Goal: Task Accomplishment & Management: Manage account settings

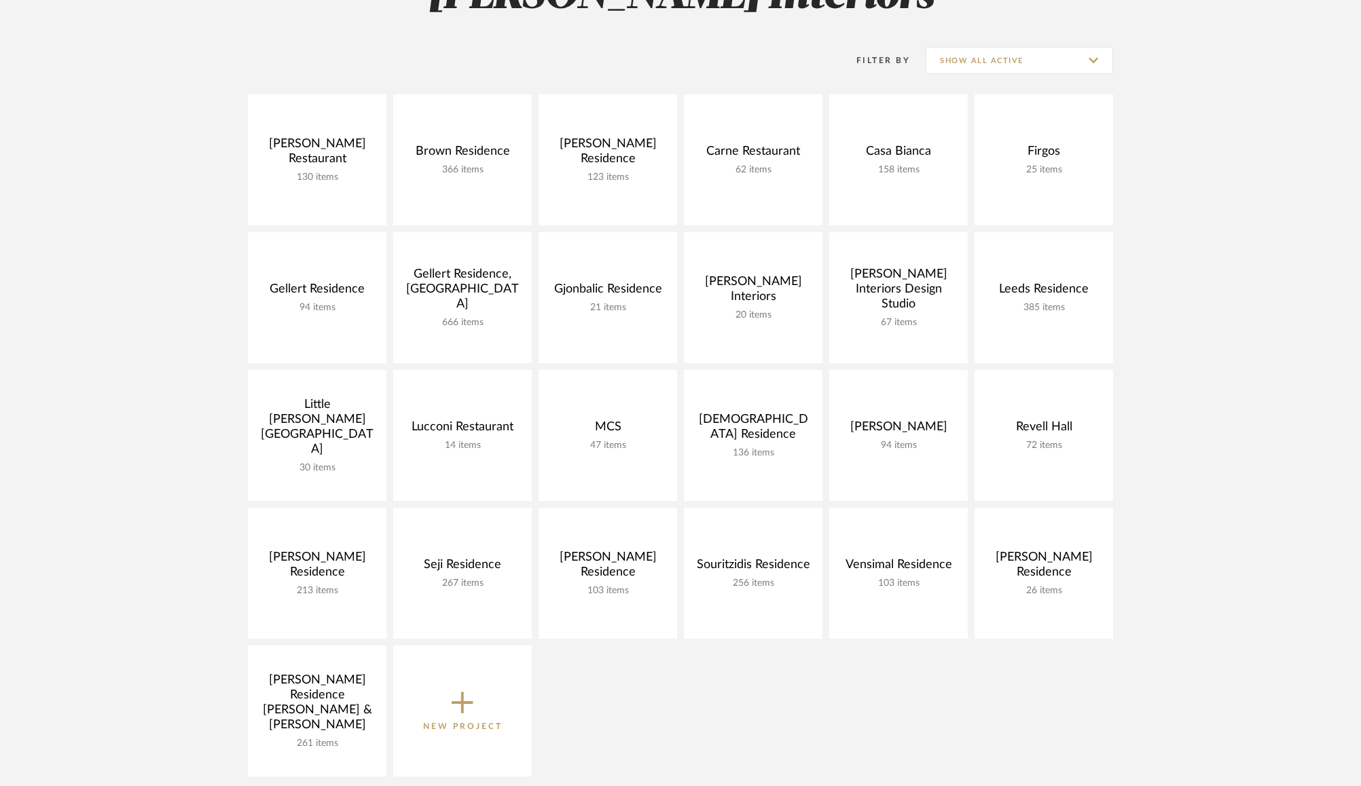
scroll to position [245, 0]
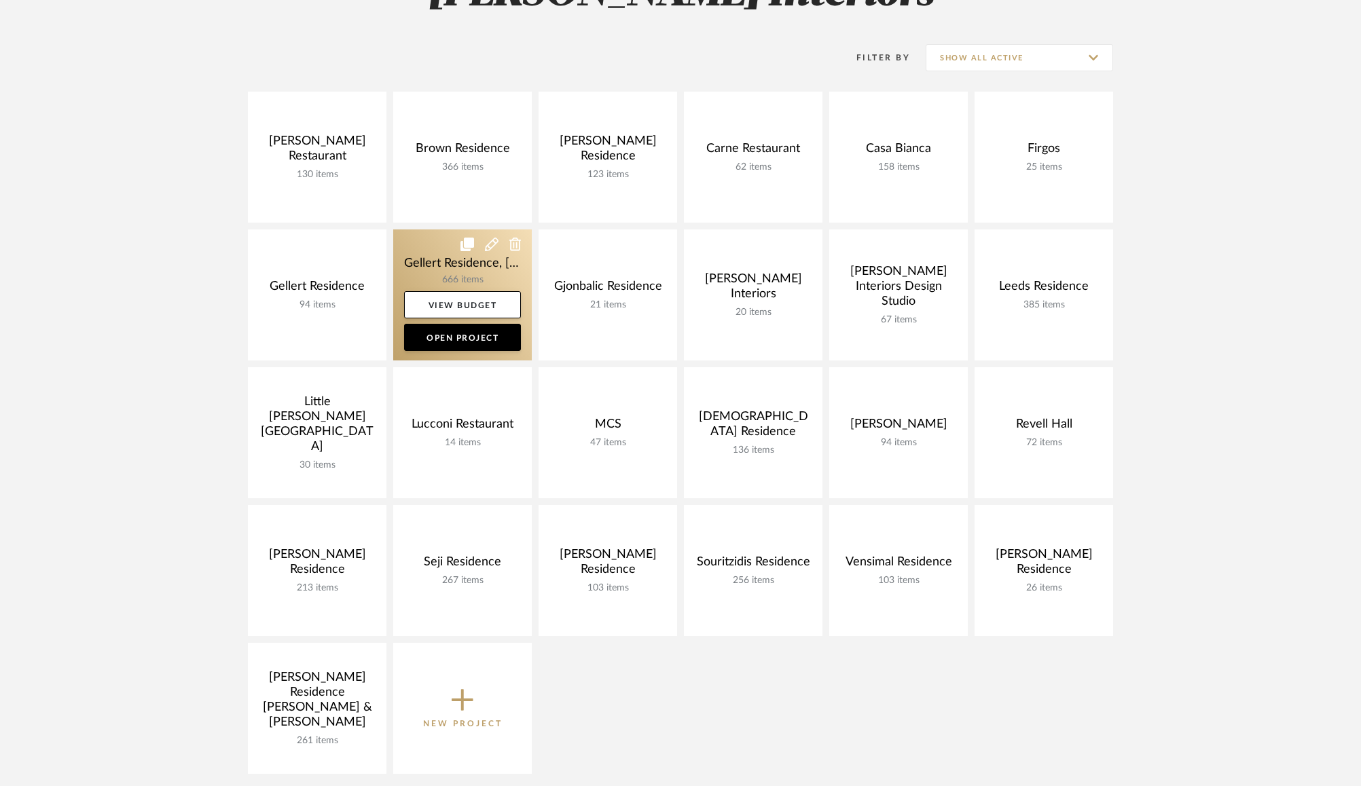
click at [433, 281] on link at bounding box center [462, 294] width 139 height 131
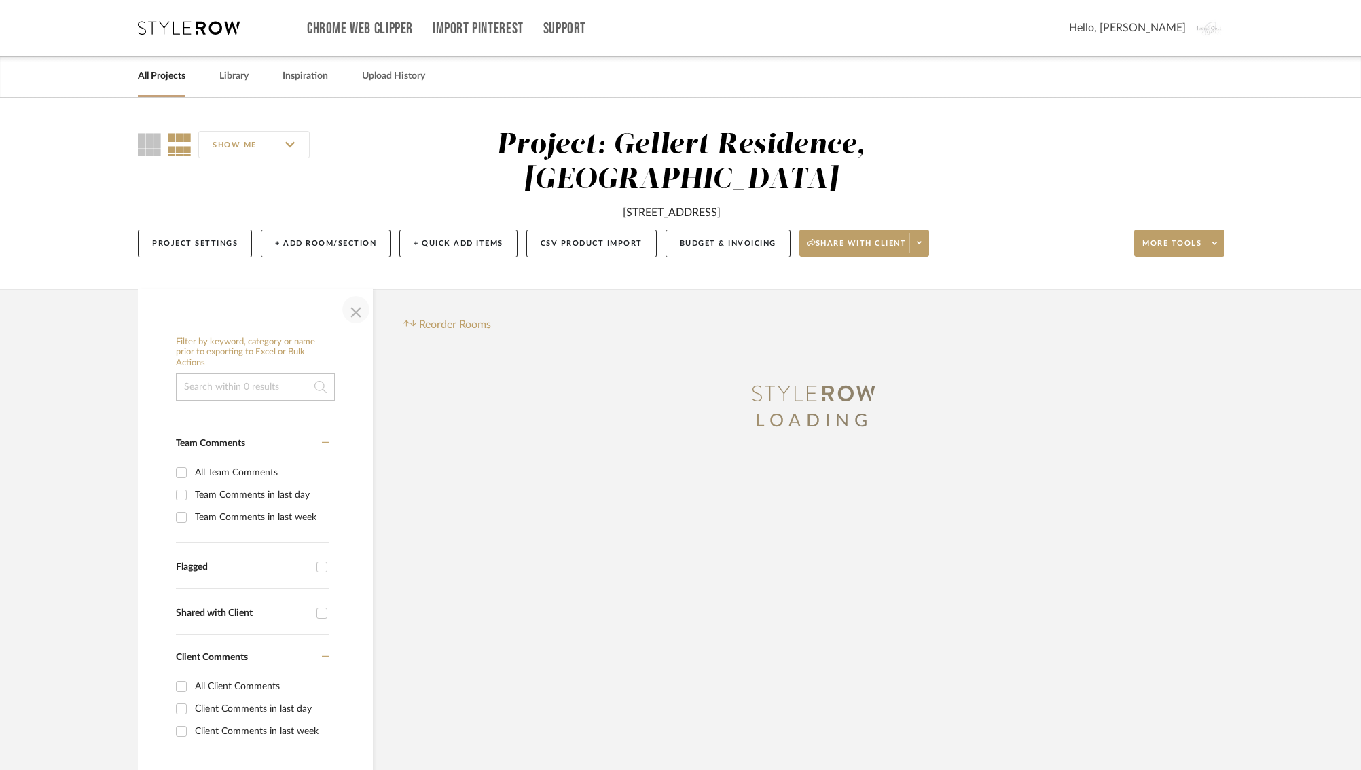
click at [352, 307] on span "button" at bounding box center [355, 309] width 33 height 33
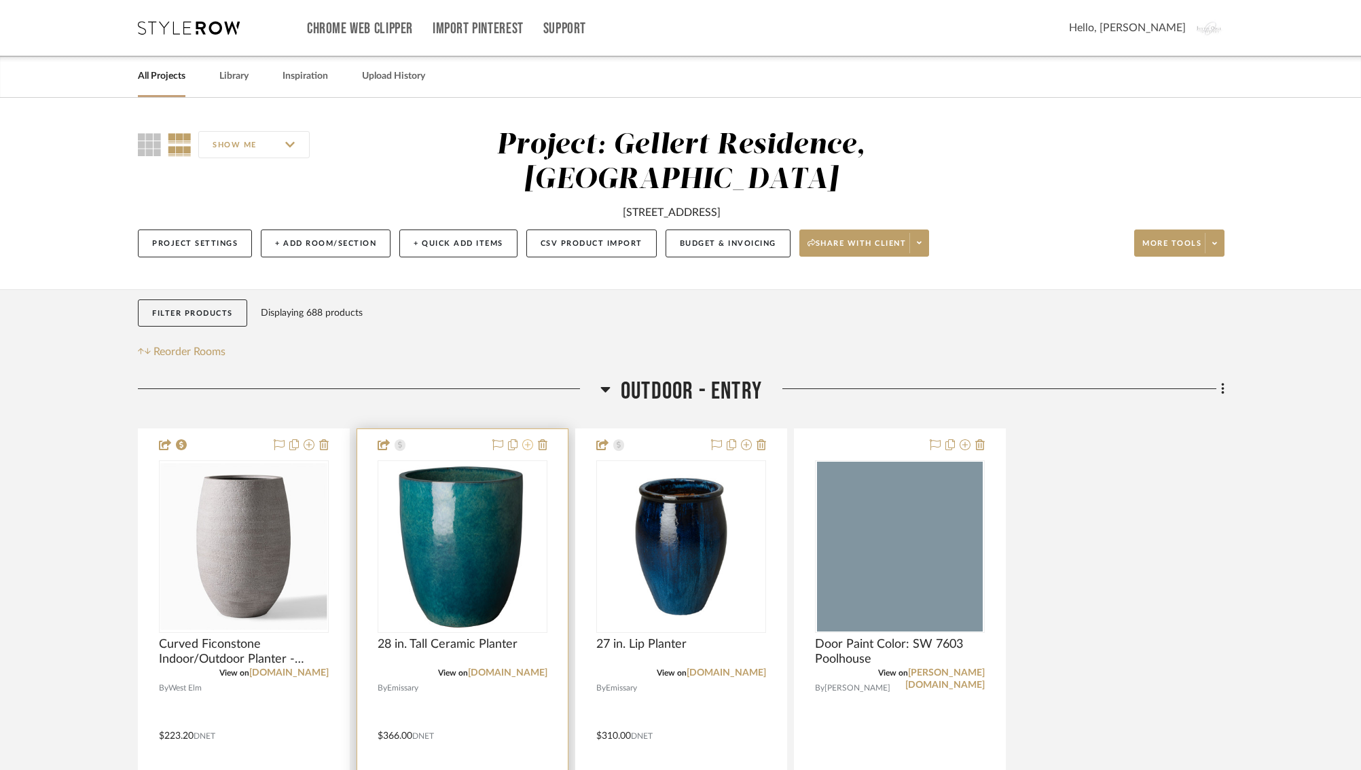
click at [525, 447] on icon at bounding box center [527, 444] width 11 height 11
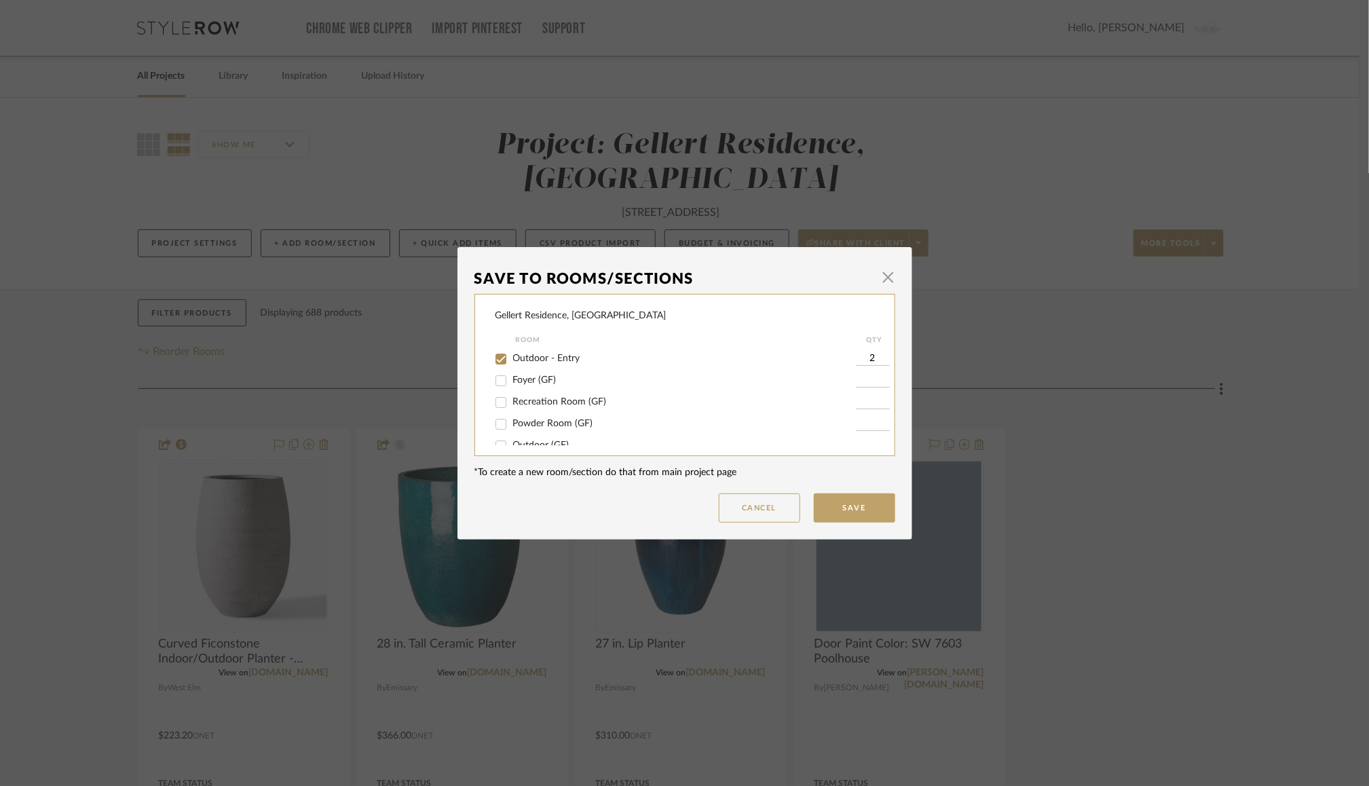
click at [497, 357] on input "Outdoor - Entry" at bounding box center [501, 359] width 22 height 22
checkbox input "false"
click at [825, 502] on button "Save" at bounding box center [854, 508] width 81 height 29
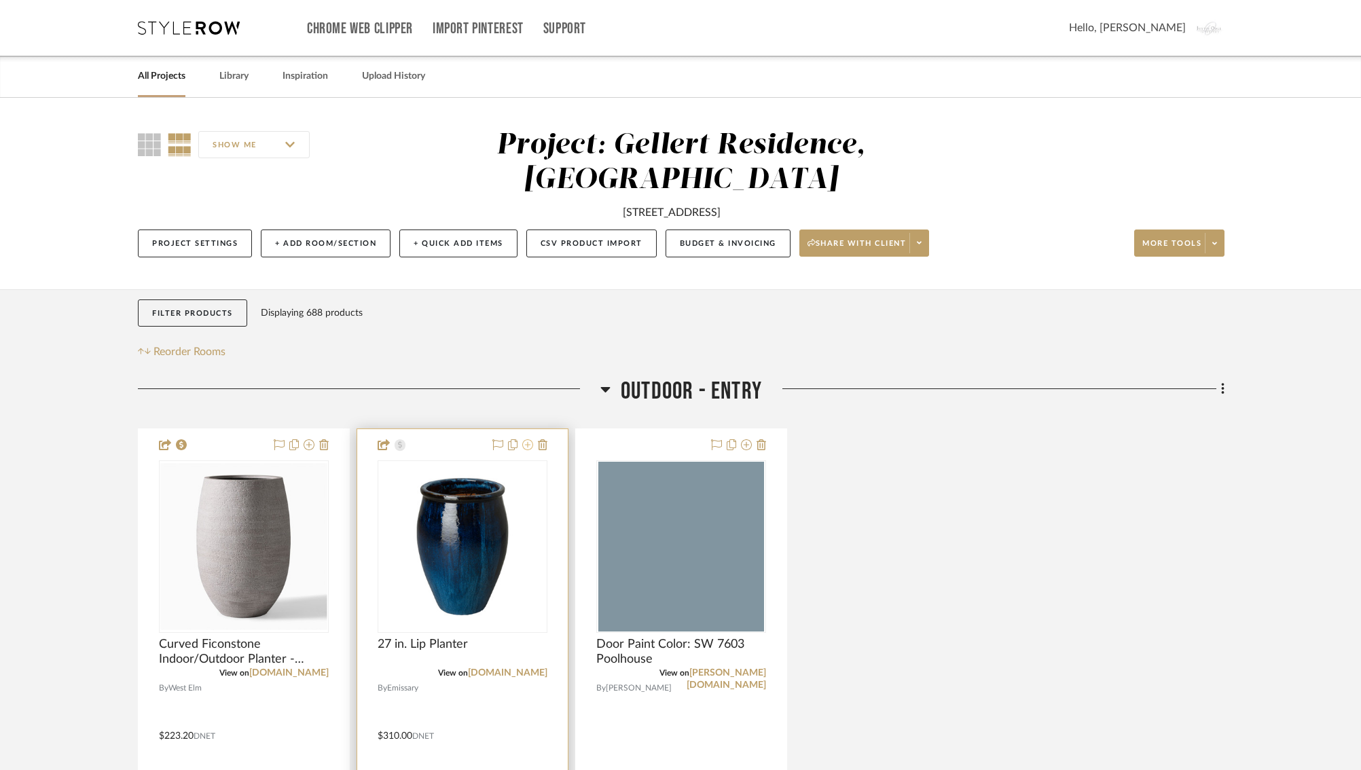
click at [526, 446] on icon at bounding box center [527, 444] width 11 height 11
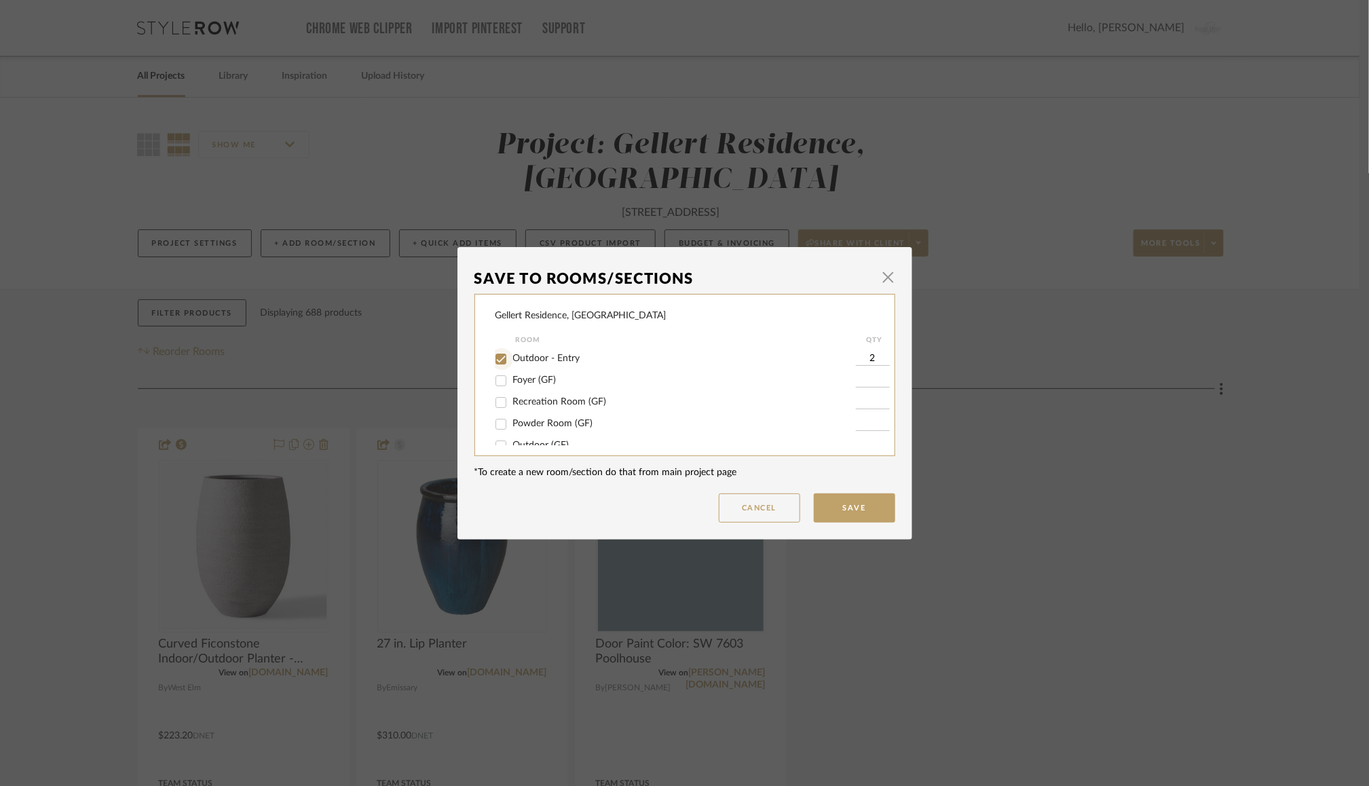
click at [494, 358] on input "Outdoor - Entry" at bounding box center [501, 359] width 22 height 22
checkbox input "false"
click at [841, 508] on button "Save" at bounding box center [854, 508] width 81 height 29
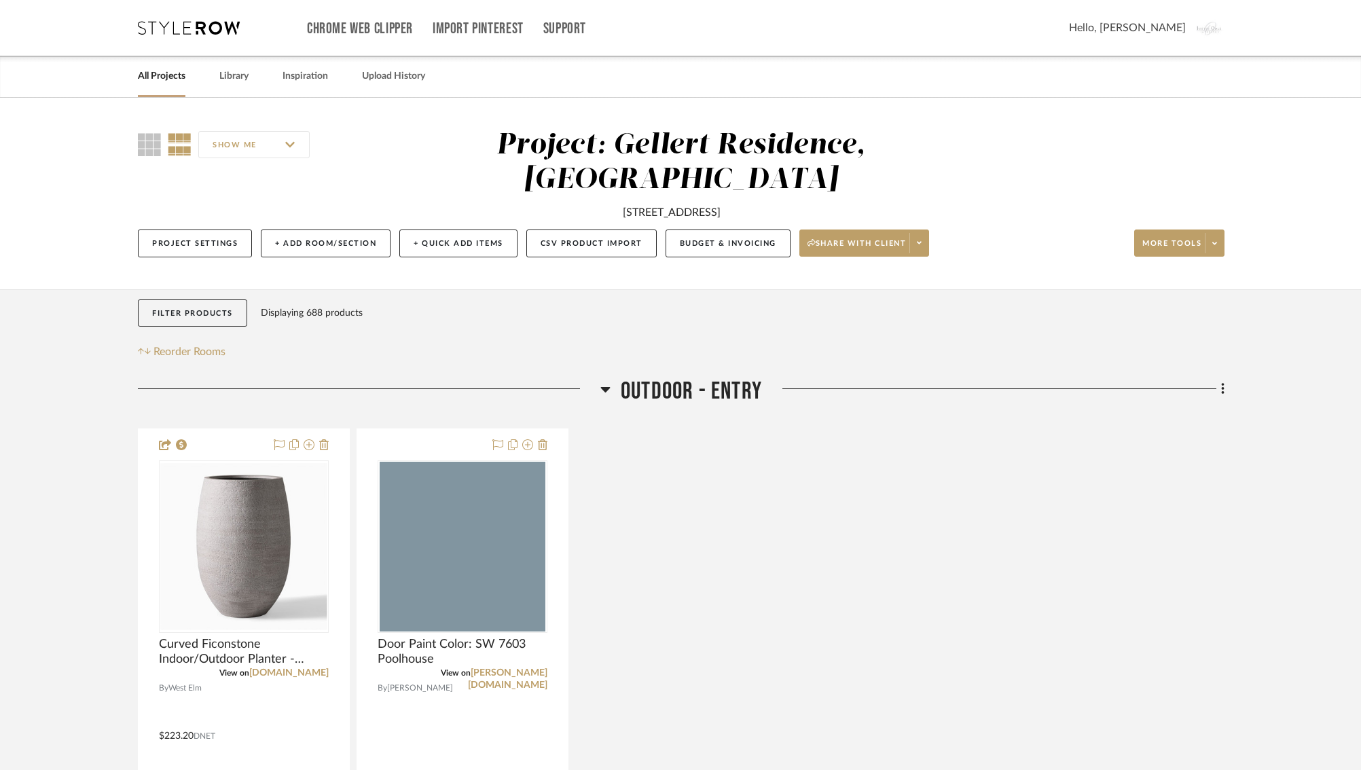
click at [606, 386] on icon at bounding box center [605, 389] width 10 height 16
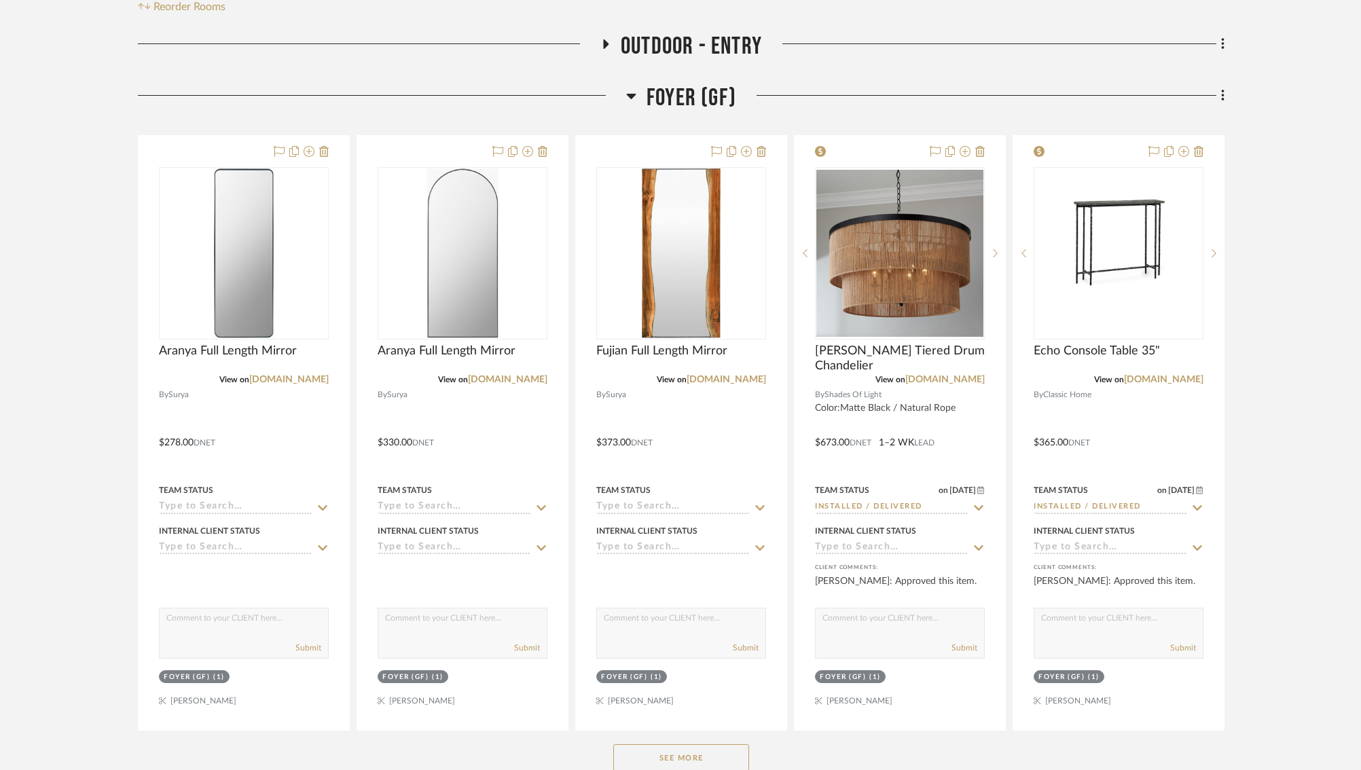
scroll to position [356, 0]
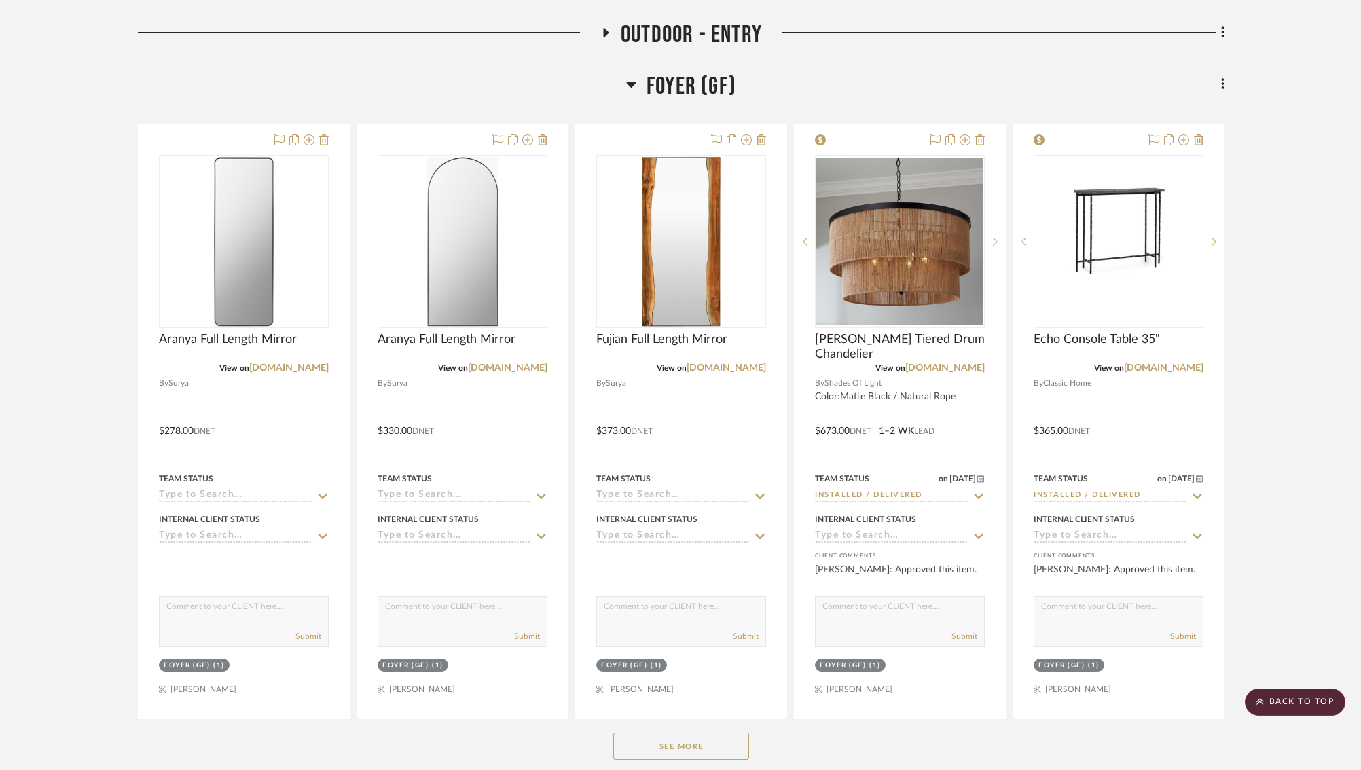
click at [686, 746] on button "See More" at bounding box center [681, 746] width 136 height 27
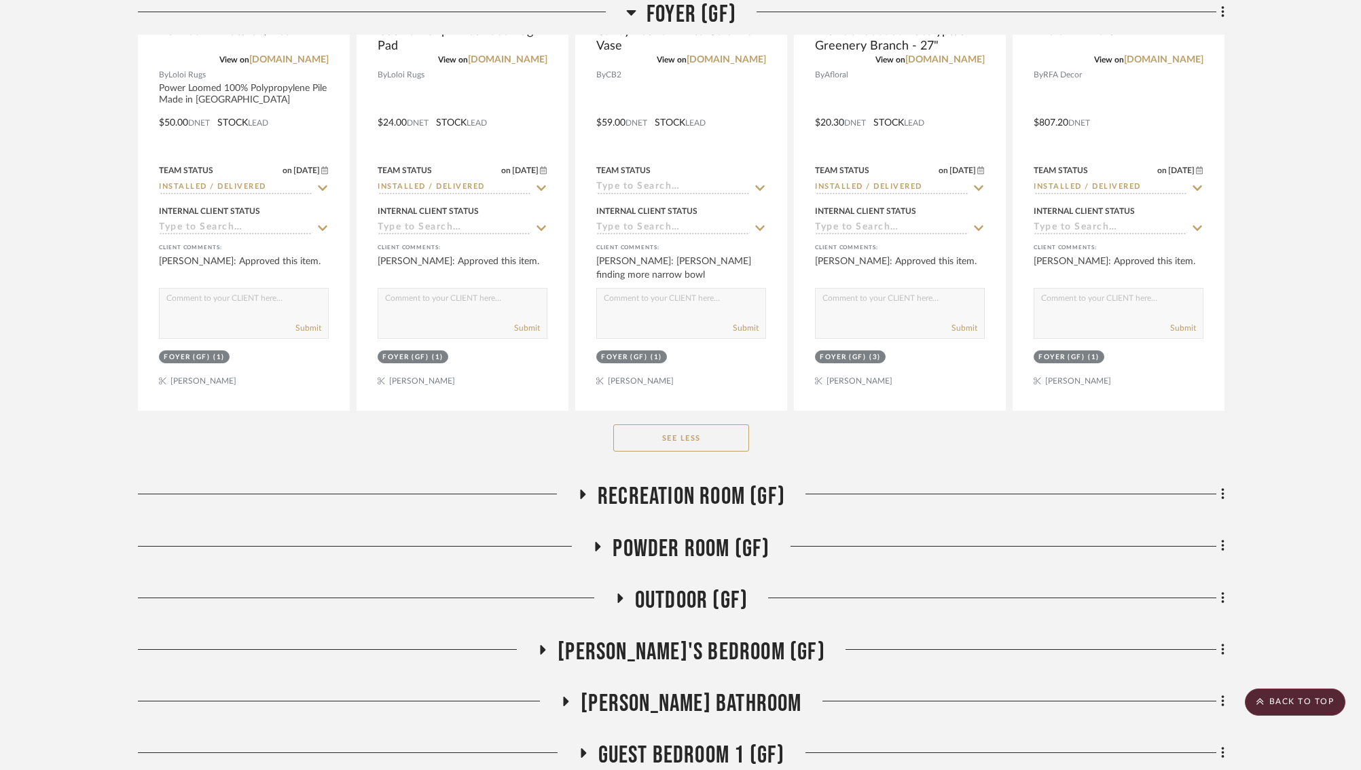
scroll to position [1279, 5]
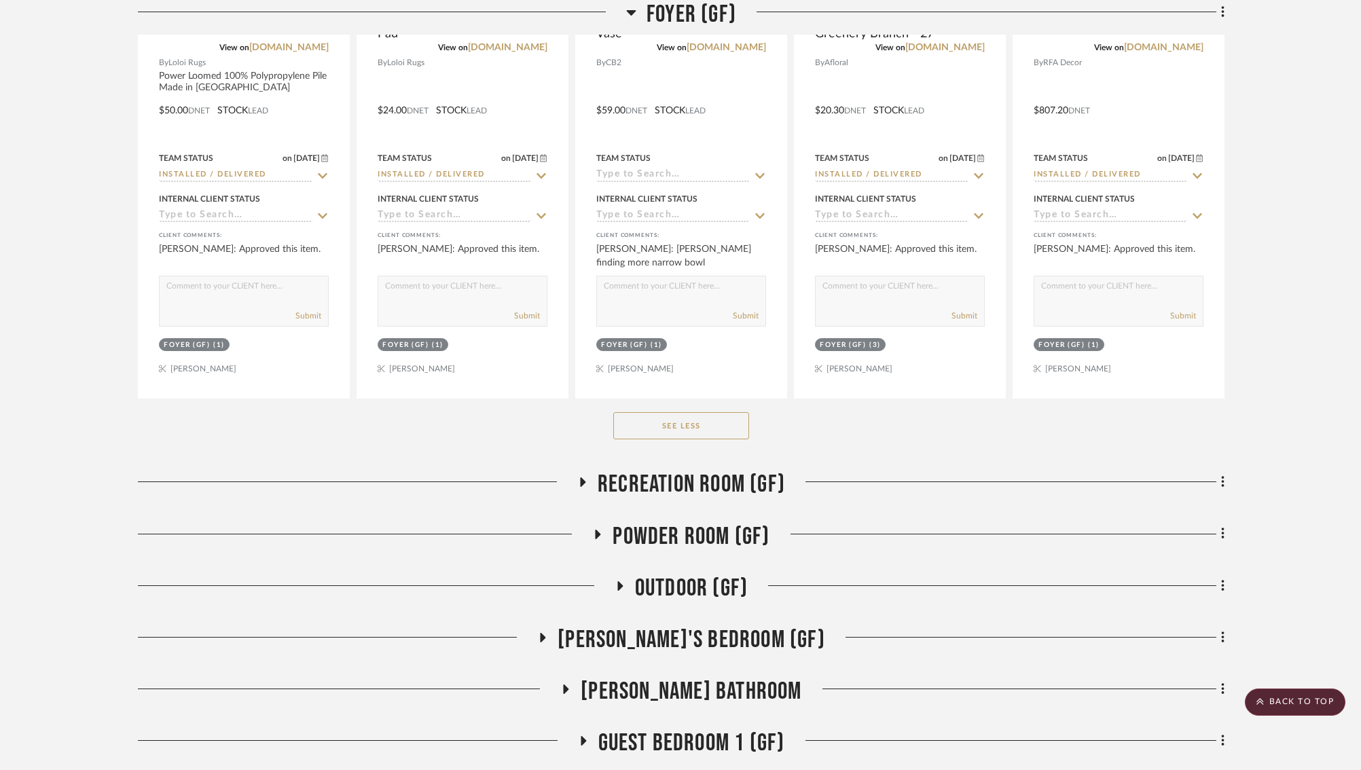
click at [642, 478] on span "Recreation Room (GF)" at bounding box center [690, 484] width 187 height 29
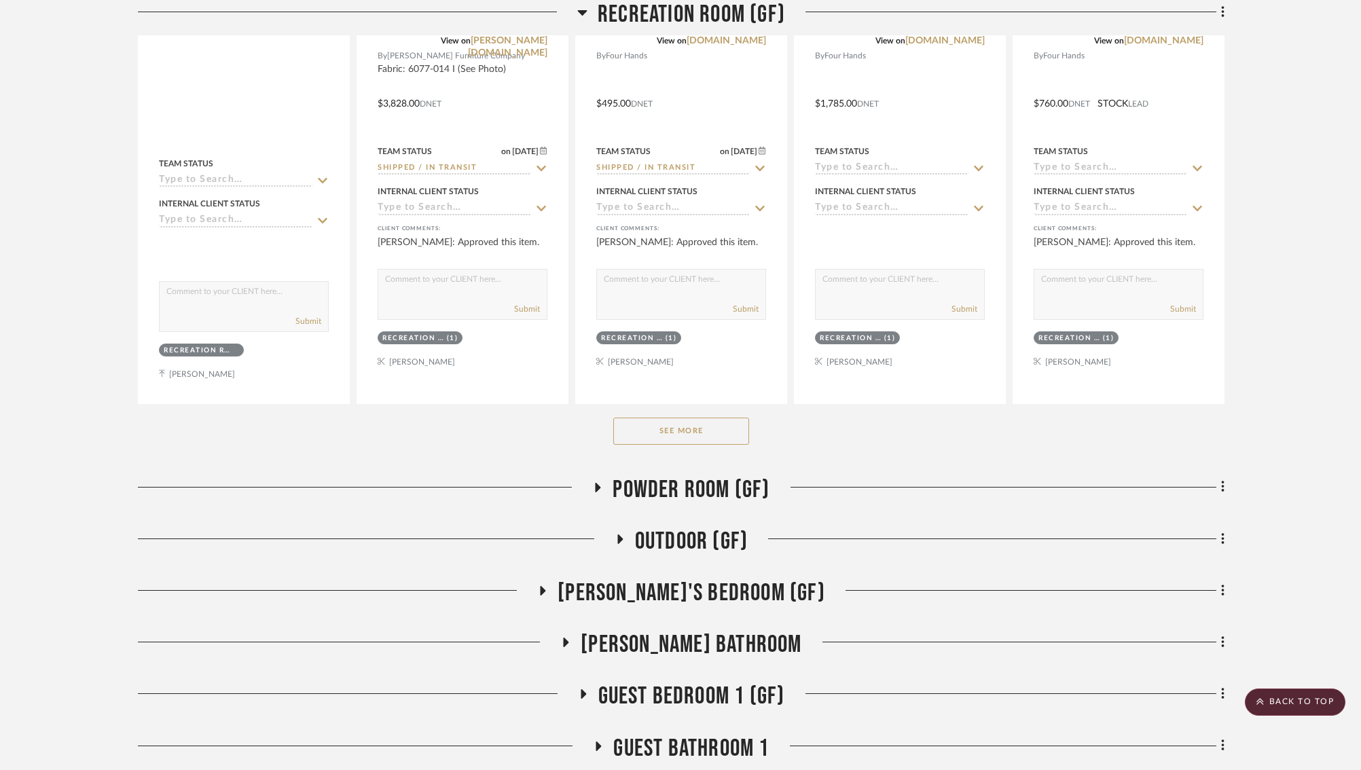
scroll to position [2046, 5]
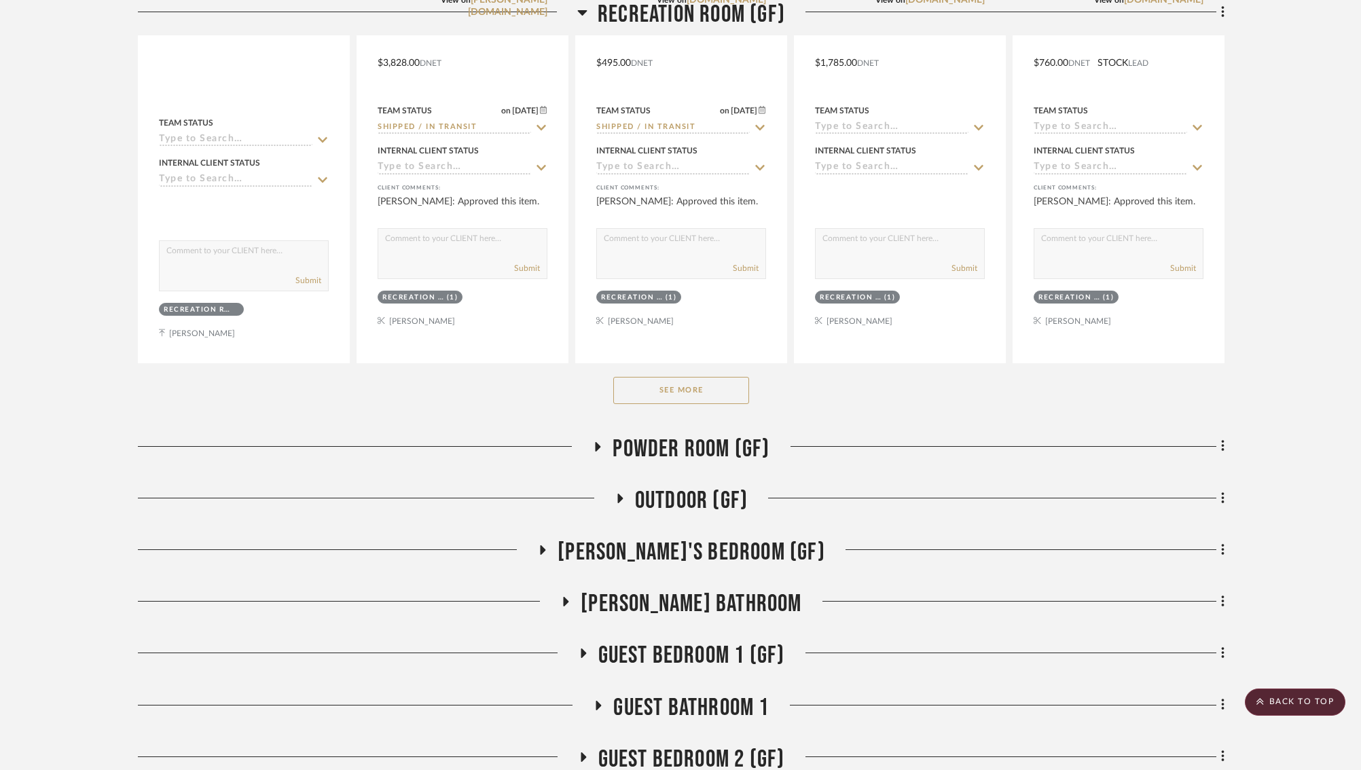
click at [595, 442] on icon at bounding box center [597, 447] width 5 height 10
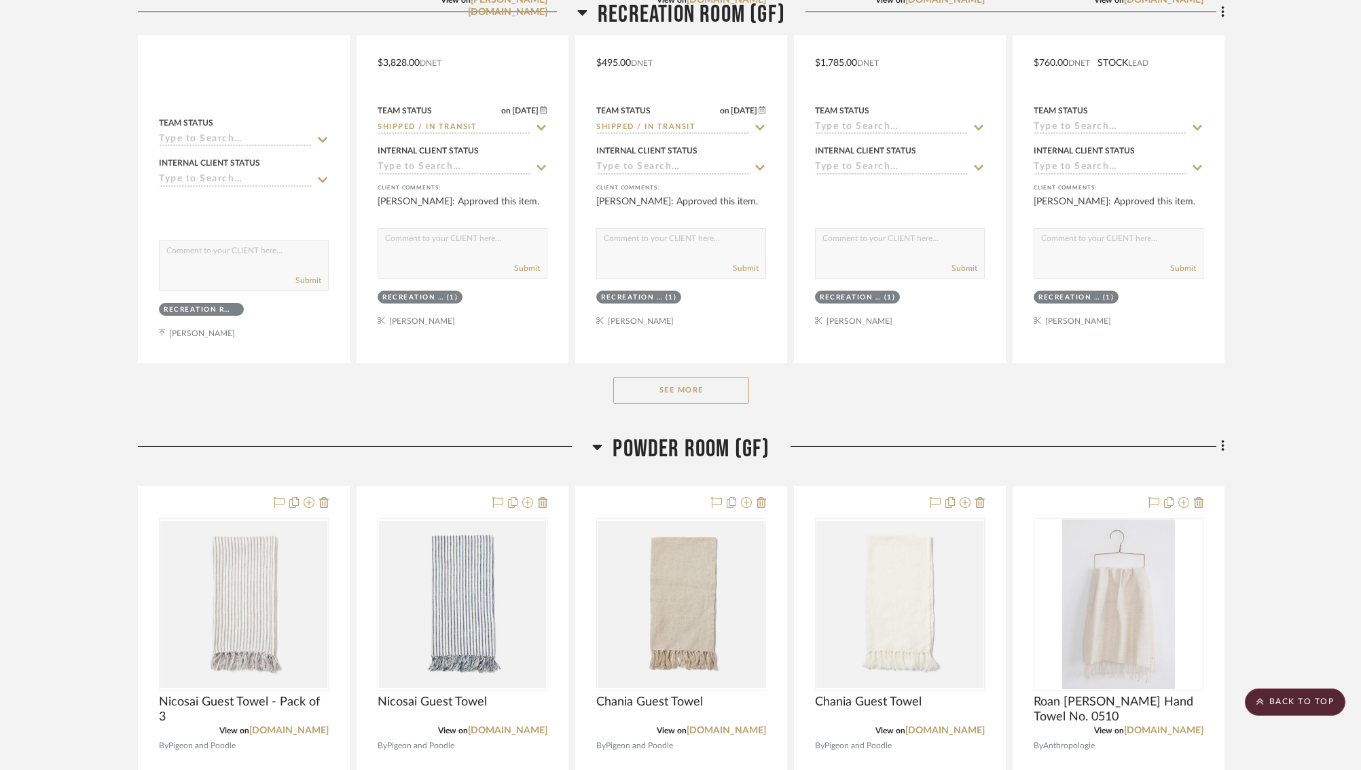
click at [593, 445] on icon at bounding box center [598, 447] width 10 height 5
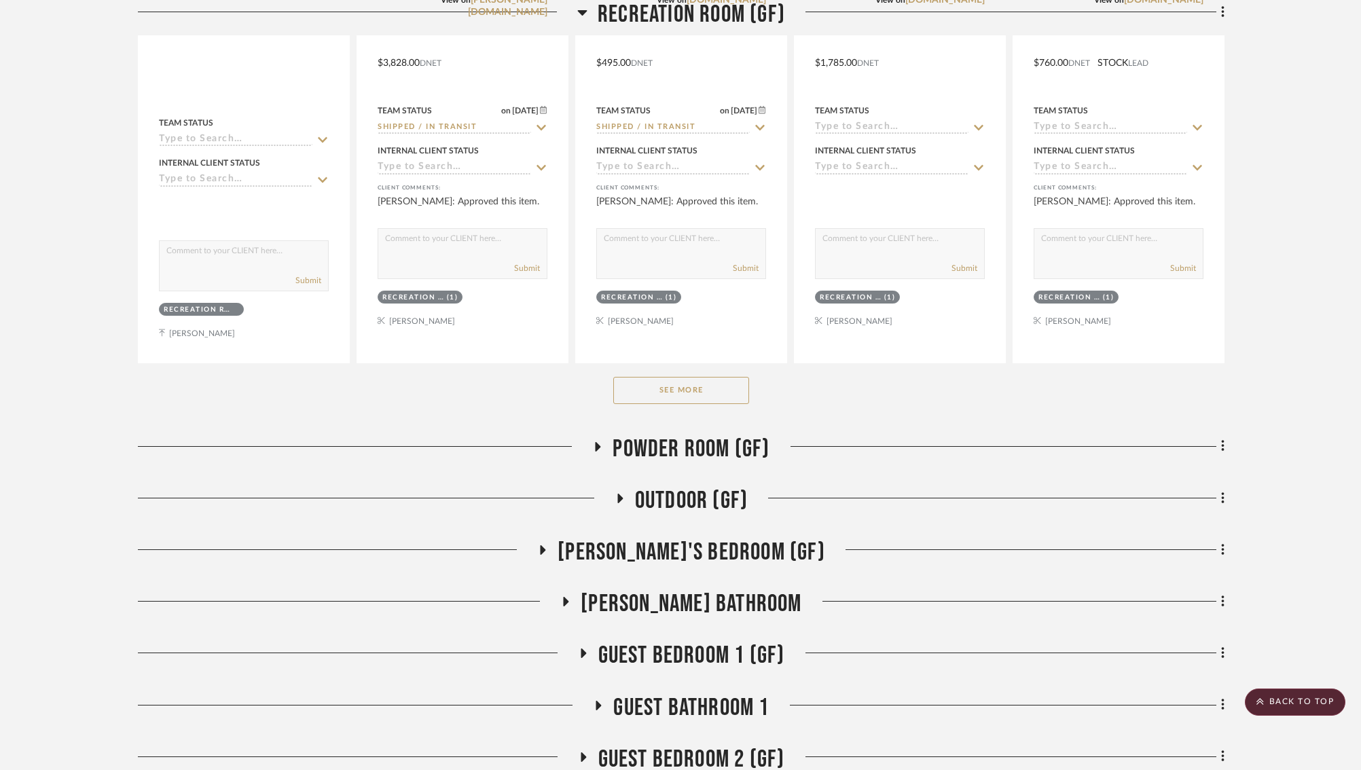
click at [617, 494] on icon at bounding box center [619, 499] width 5 height 10
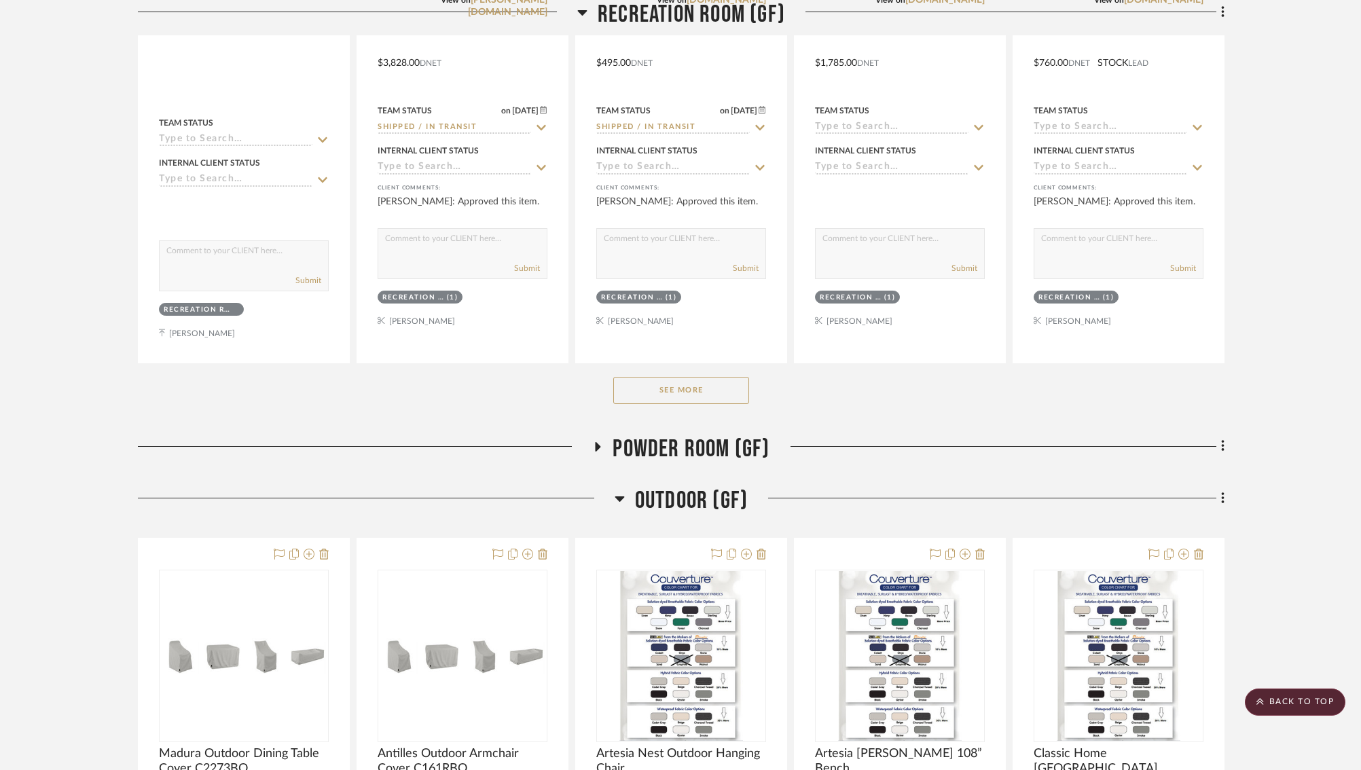
click at [617, 496] on icon at bounding box center [619, 498] width 10 height 5
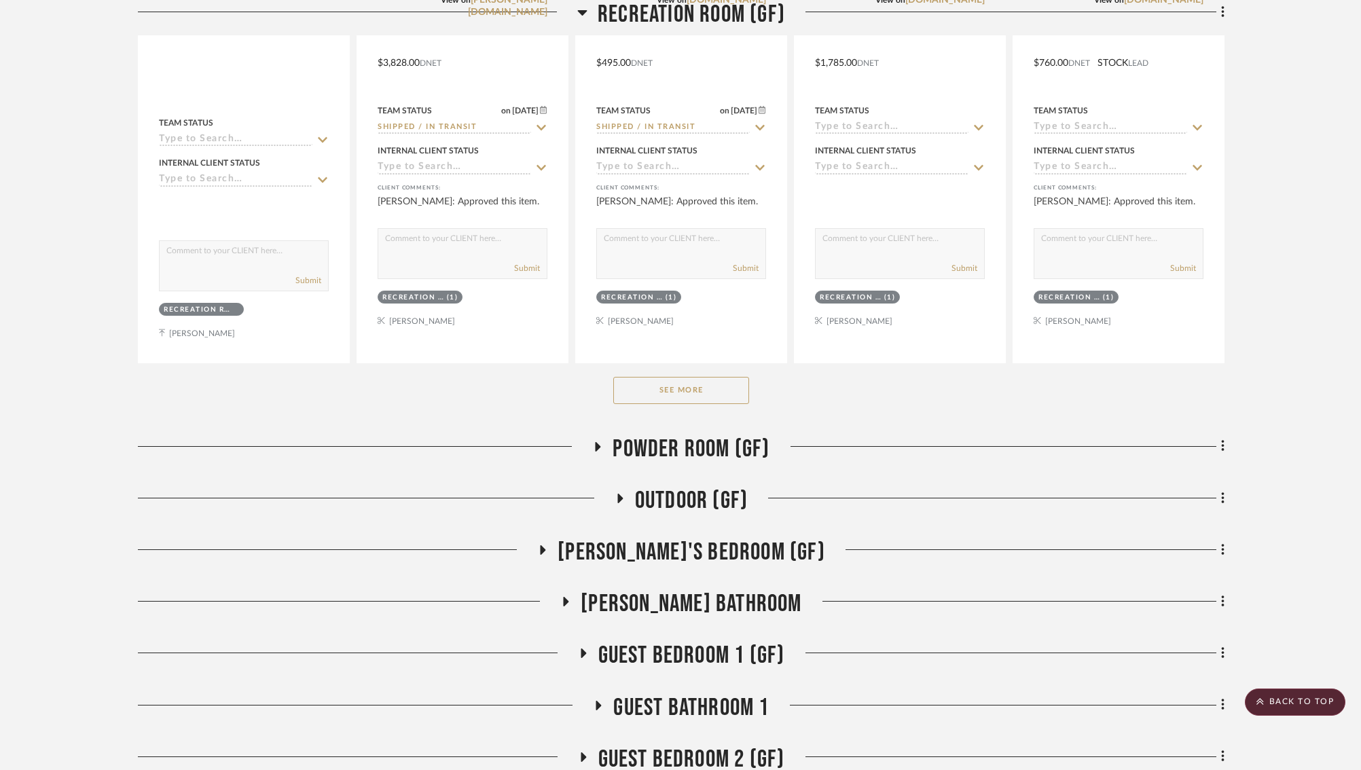
click at [551, 545] on icon at bounding box center [542, 550] width 16 height 10
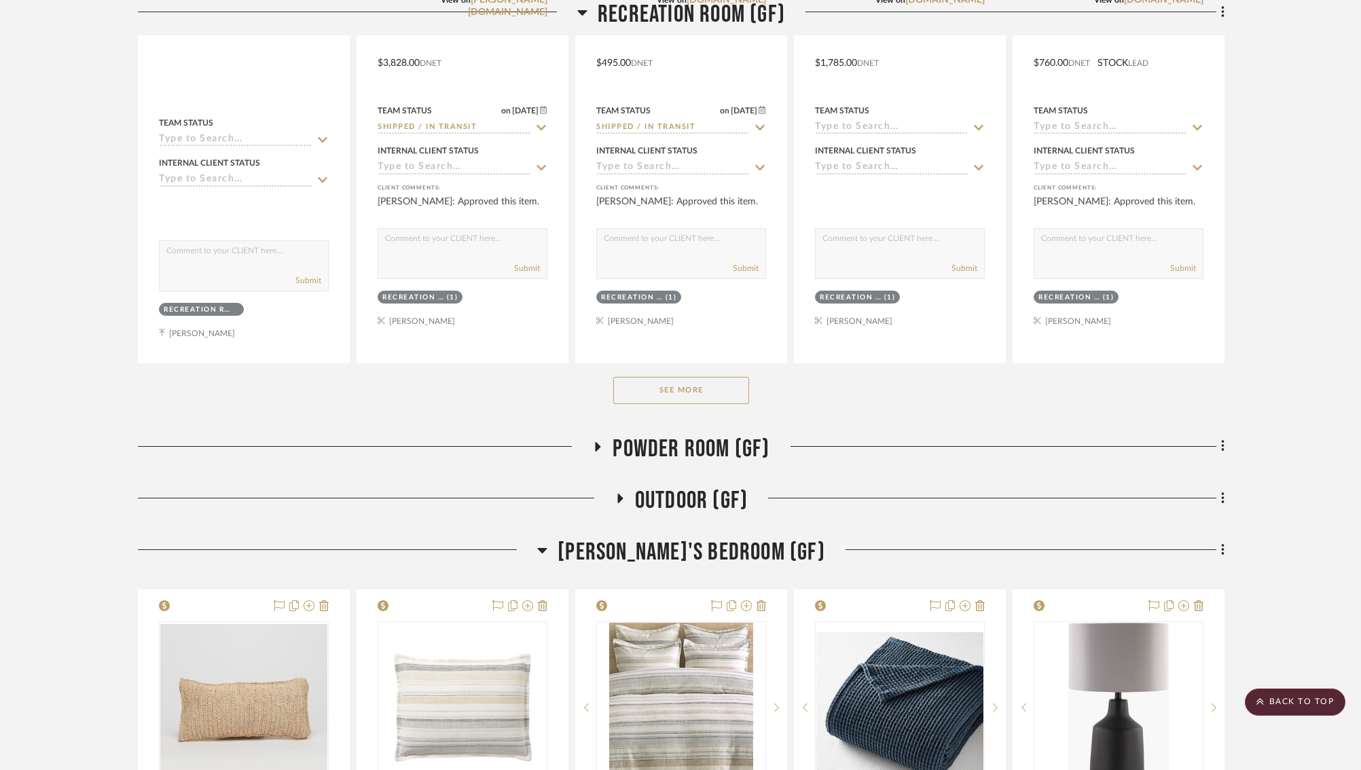
click at [547, 548] on icon at bounding box center [543, 550] width 10 height 5
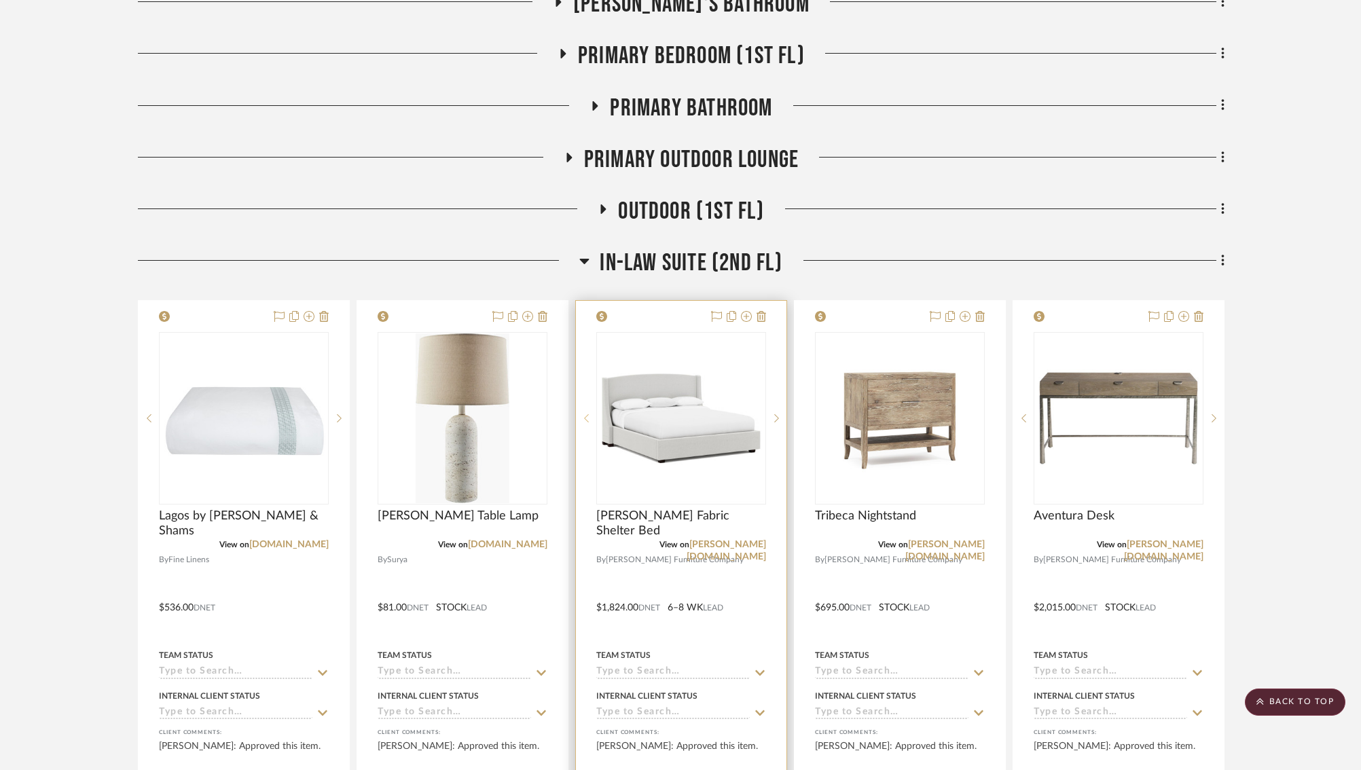
scroll to position [3398, 5]
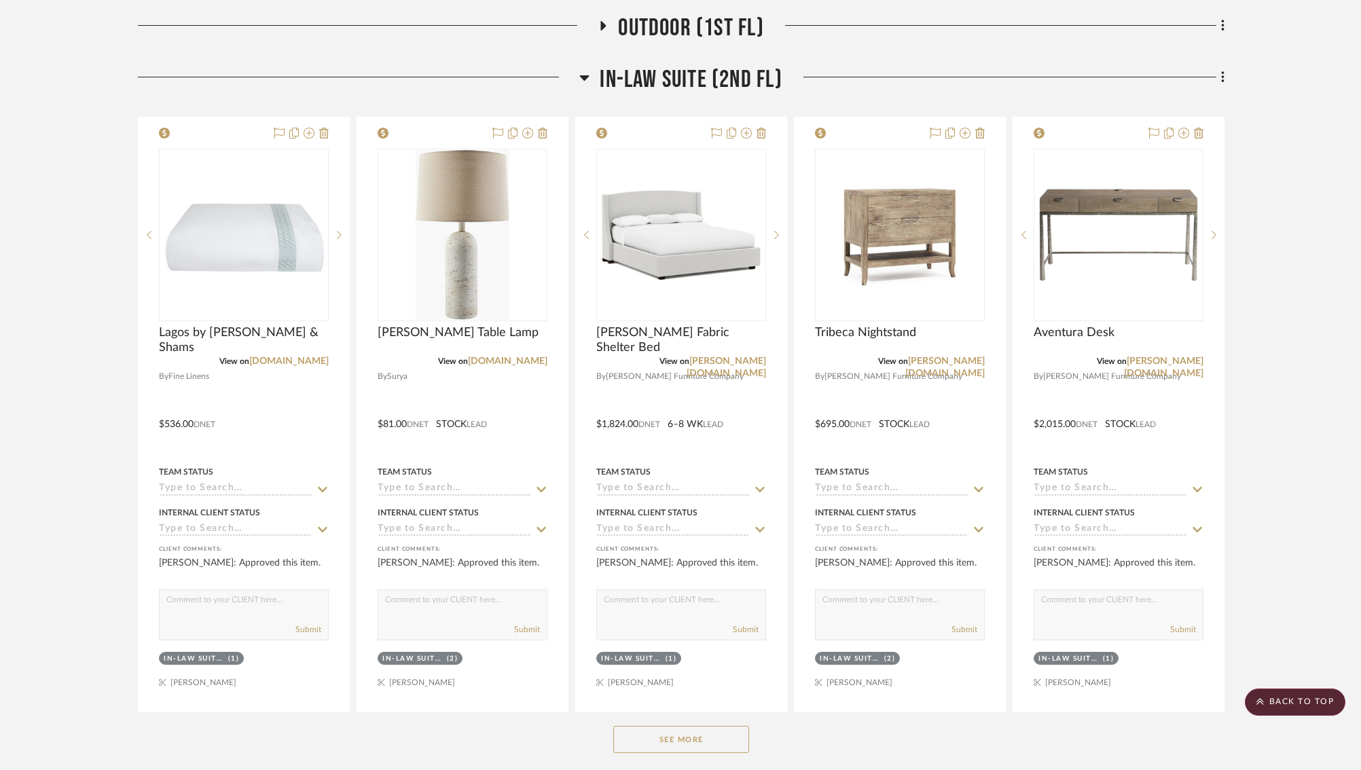
click at [642, 727] on button "See More" at bounding box center [681, 739] width 136 height 27
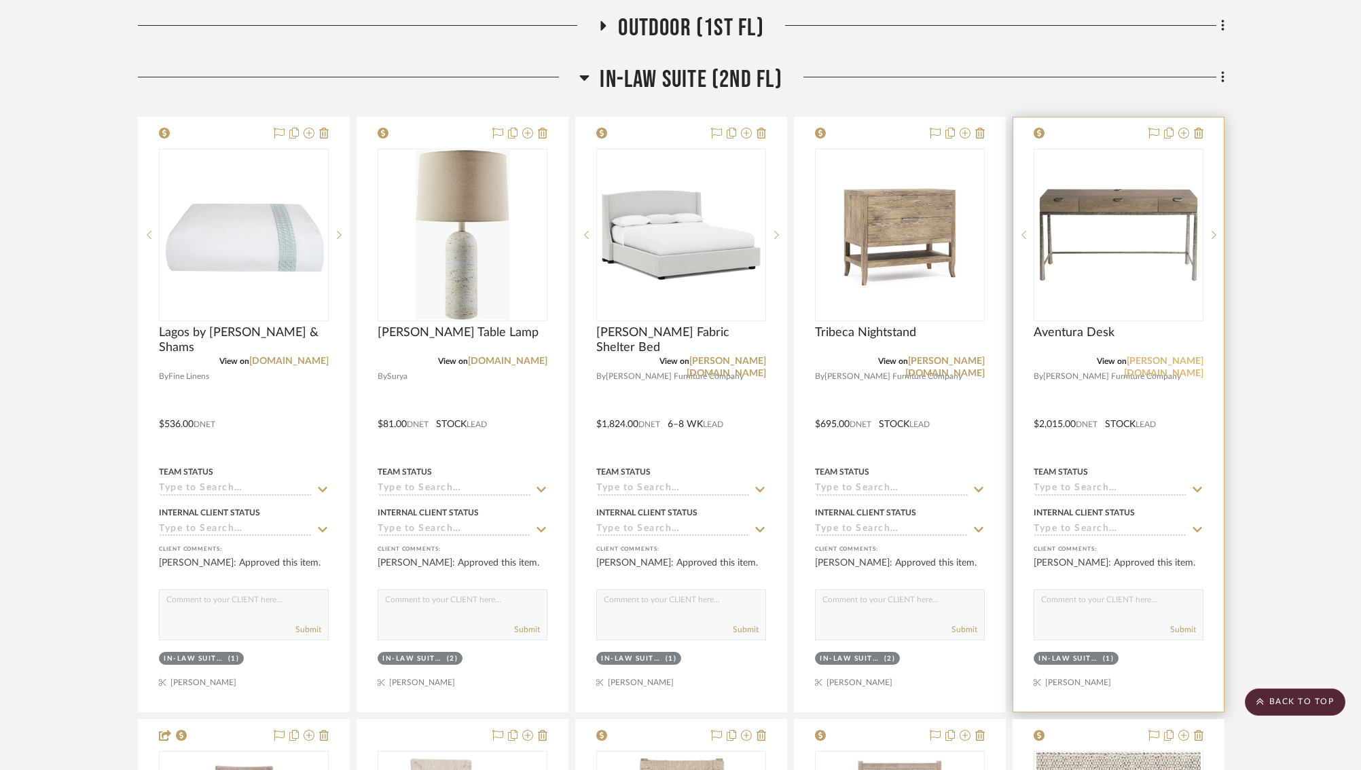
click at [1168, 356] on link "[PERSON_NAME][DOMAIN_NAME]" at bounding box center [1163, 367] width 79 height 22
